Goal: Navigation & Orientation: Find specific page/section

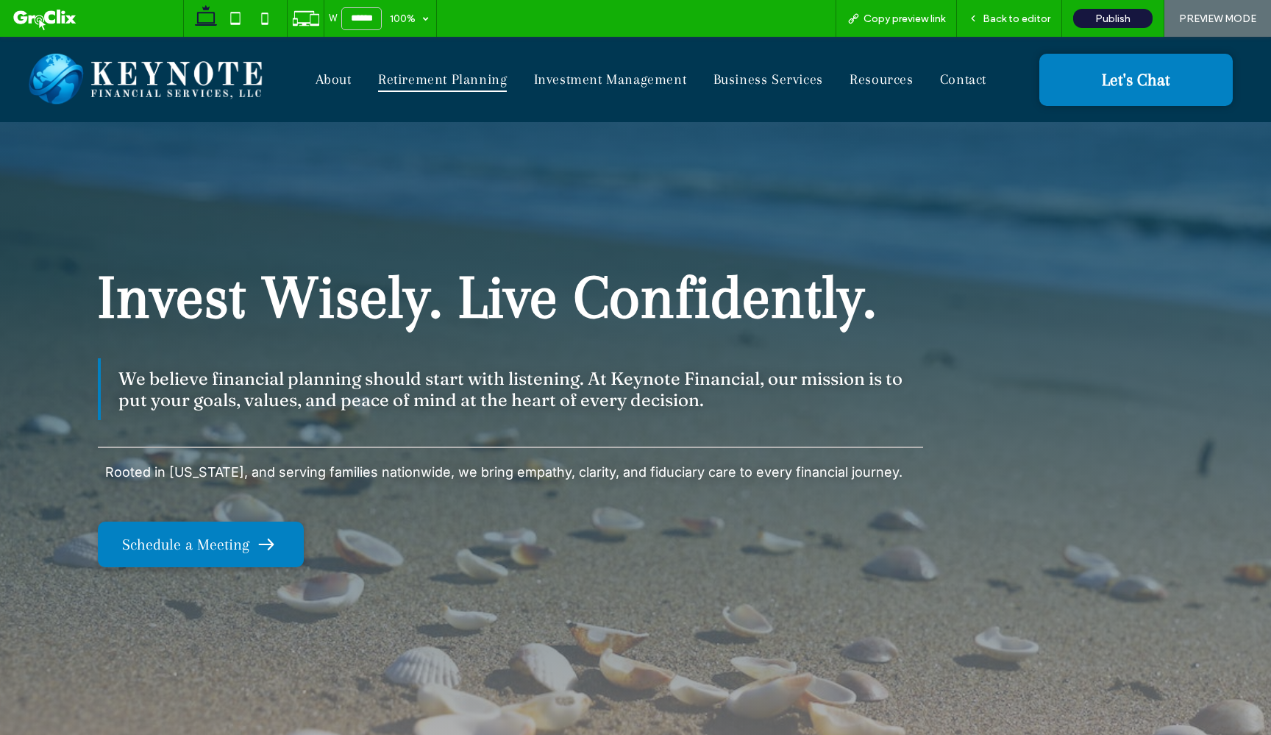
click at [462, 83] on span "Retirement Planning" at bounding box center [442, 79] width 129 height 25
